Goal: Task Accomplishment & Management: Use online tool/utility

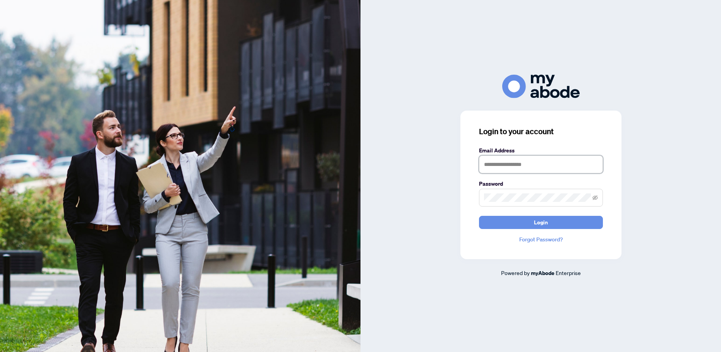
click at [500, 166] on input "text" at bounding box center [541, 165] width 124 height 18
type input "**********"
click at [542, 222] on span "Login" at bounding box center [541, 222] width 14 height 12
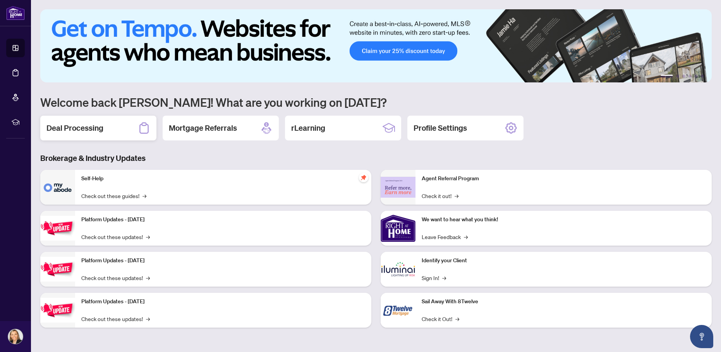
click at [84, 127] on h2 "Deal Processing" at bounding box center [74, 128] width 57 height 11
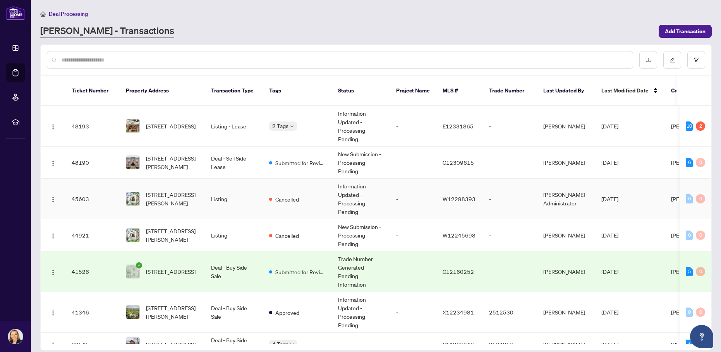
scroll to position [109, 0]
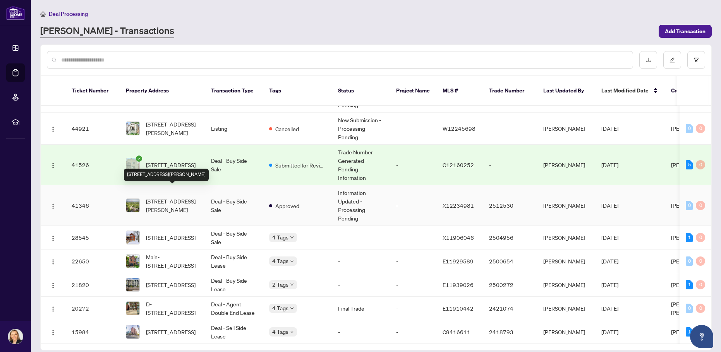
click at [182, 197] on span "[STREET_ADDRESS][PERSON_NAME]" at bounding box center [172, 205] width 53 height 17
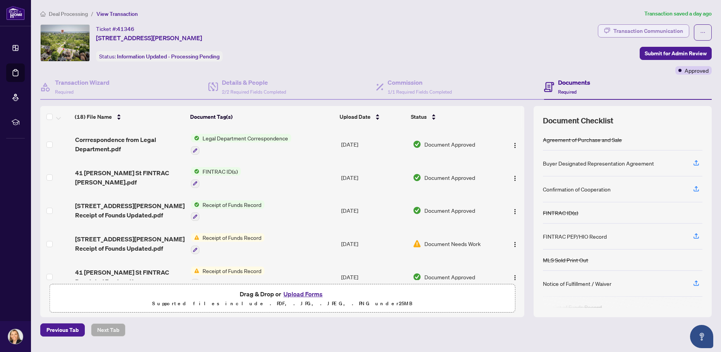
click at [662, 27] on div "Transaction Communication" at bounding box center [648, 31] width 70 height 12
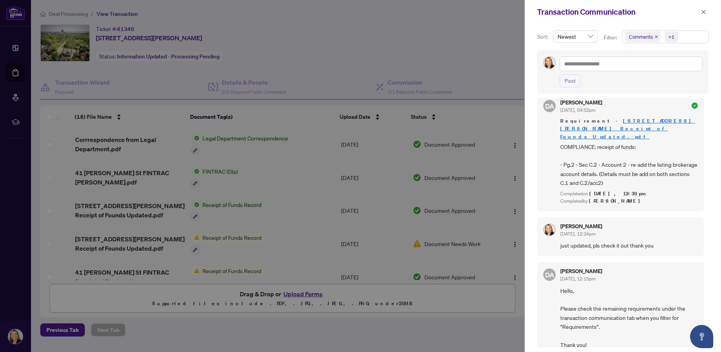
scroll to position [77, 0]
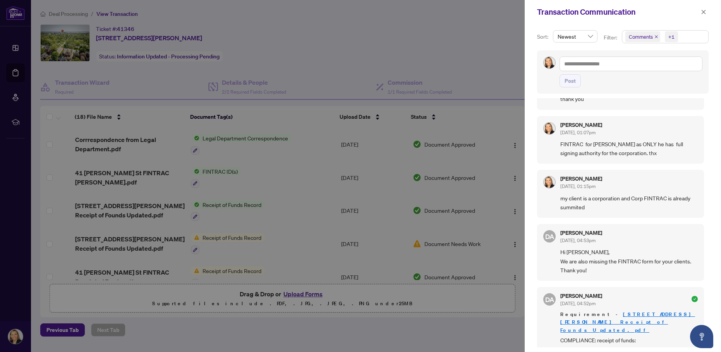
click at [498, 44] on div at bounding box center [360, 176] width 721 height 352
click at [703, 12] on icon "close" at bounding box center [704, 12] width 4 height 4
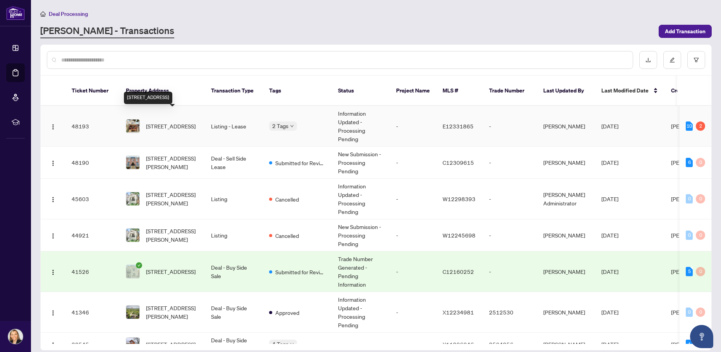
click at [164, 122] on span "[STREET_ADDRESS]" at bounding box center [171, 126] width 50 height 9
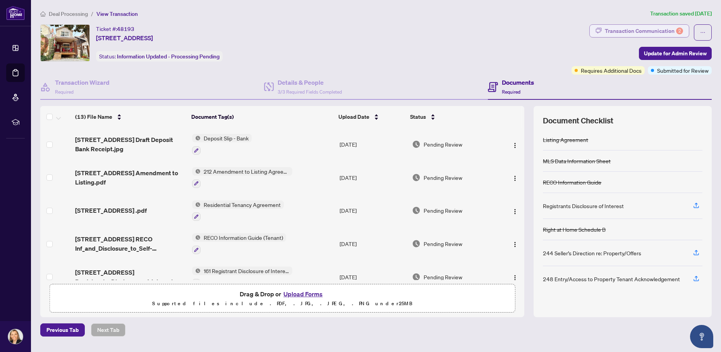
click at [653, 31] on div "Transaction Communication 2" at bounding box center [644, 31] width 78 height 12
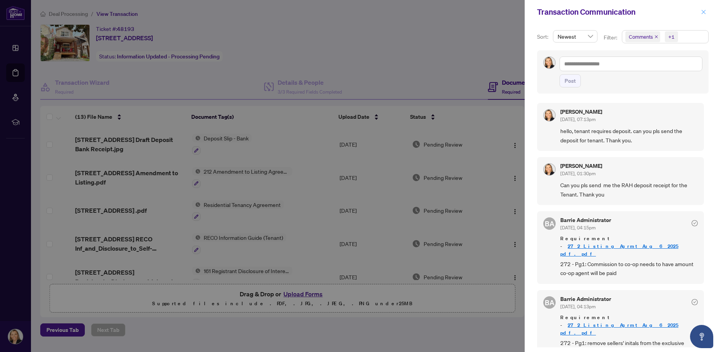
click at [704, 10] on icon "close" at bounding box center [703, 11] width 5 height 5
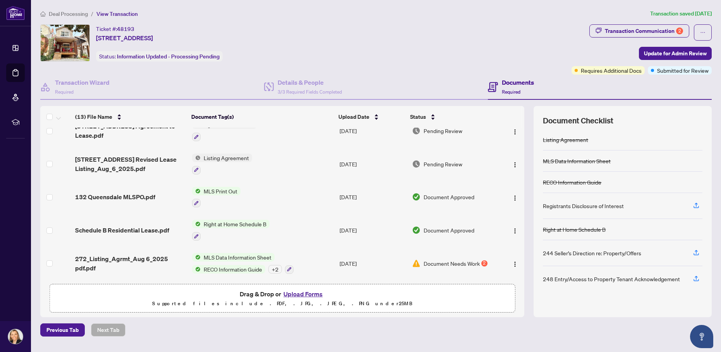
scroll to position [163, 0]
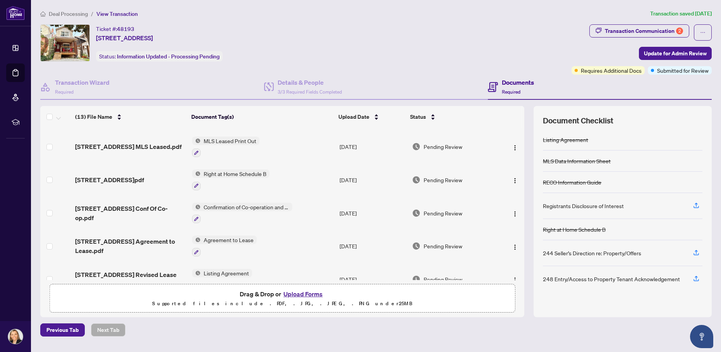
click at [227, 139] on span "MLS Leased Print Out" at bounding box center [230, 141] width 59 height 9
click at [296, 173] on td "Right at Home Schedule B" at bounding box center [263, 179] width 148 height 33
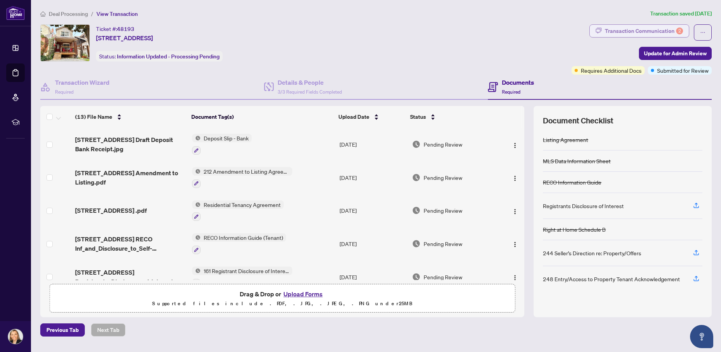
click at [644, 31] on div "Transaction Communication 2" at bounding box center [644, 31] width 78 height 12
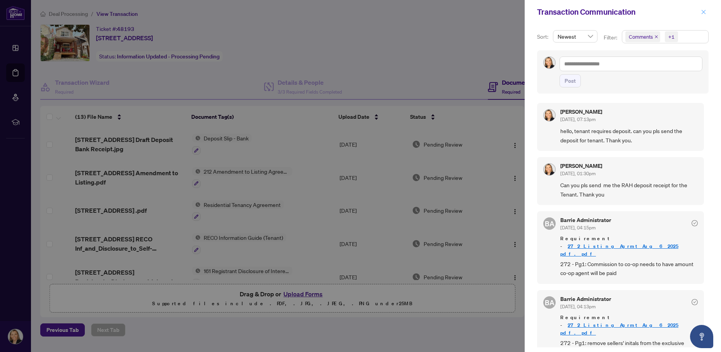
click at [702, 13] on icon "close" at bounding box center [703, 11] width 5 height 5
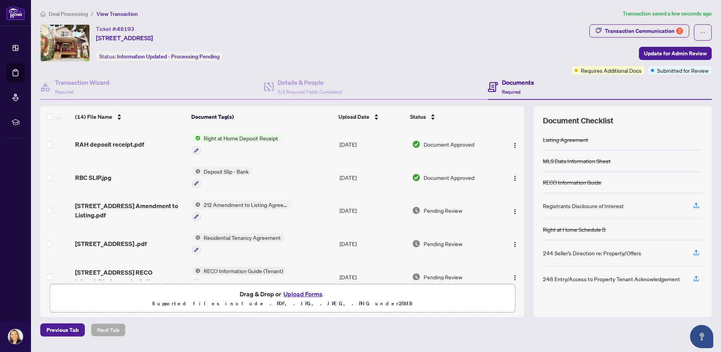
click at [251, 139] on span "Right at Home Deposit Receipt" at bounding box center [241, 138] width 81 height 9
click at [456, 144] on span "Document Approved" at bounding box center [449, 144] width 51 height 9
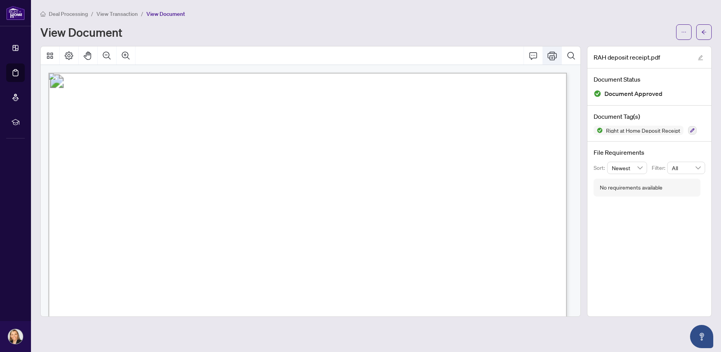
click at [553, 56] on icon "Print" at bounding box center [552, 55] width 9 height 9
